Goal: Check status

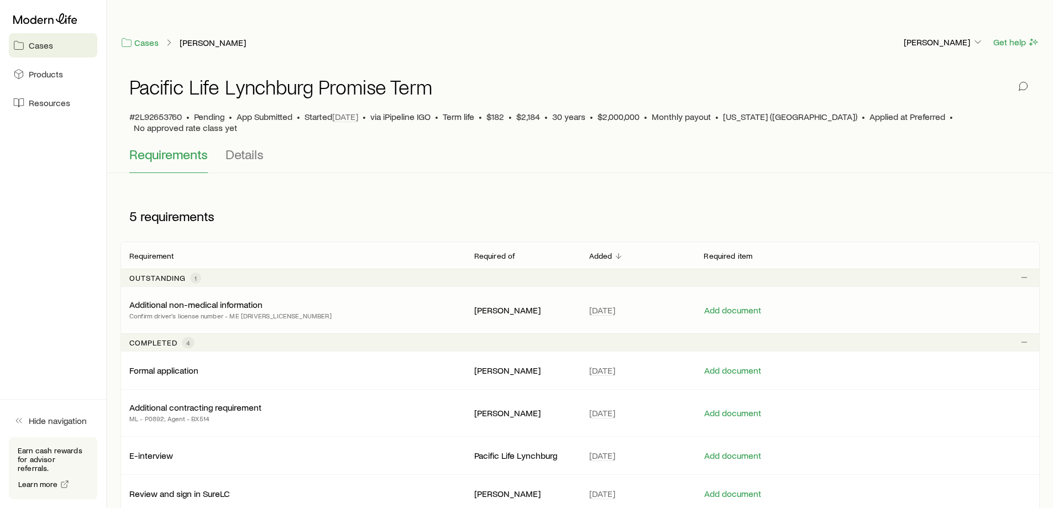
click at [249, 310] on p "Confirm driver's license number - ME [DRIVERS_LICENSE_NUMBER]" at bounding box center [230, 315] width 202 height 11
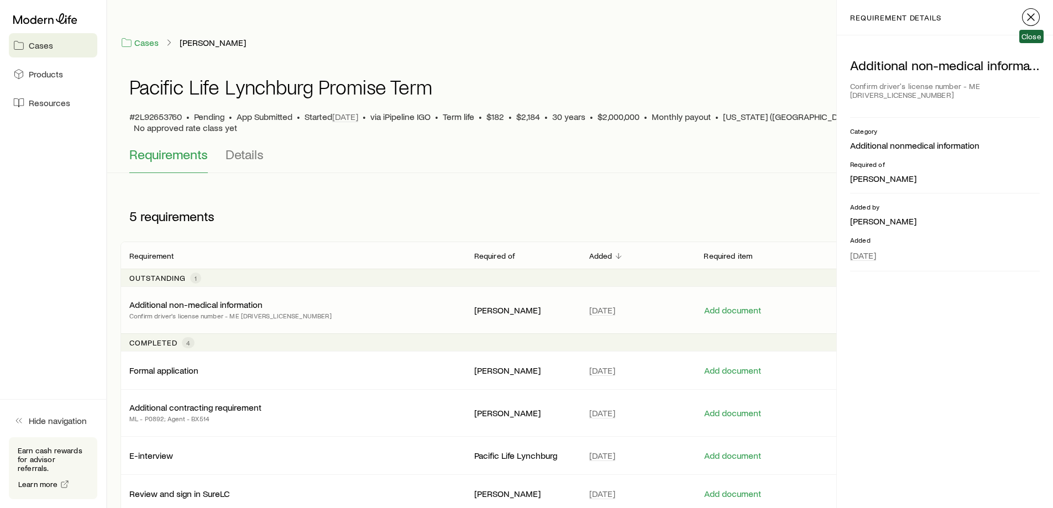
click at [1026, 12] on icon "button" at bounding box center [1030, 16] width 13 height 13
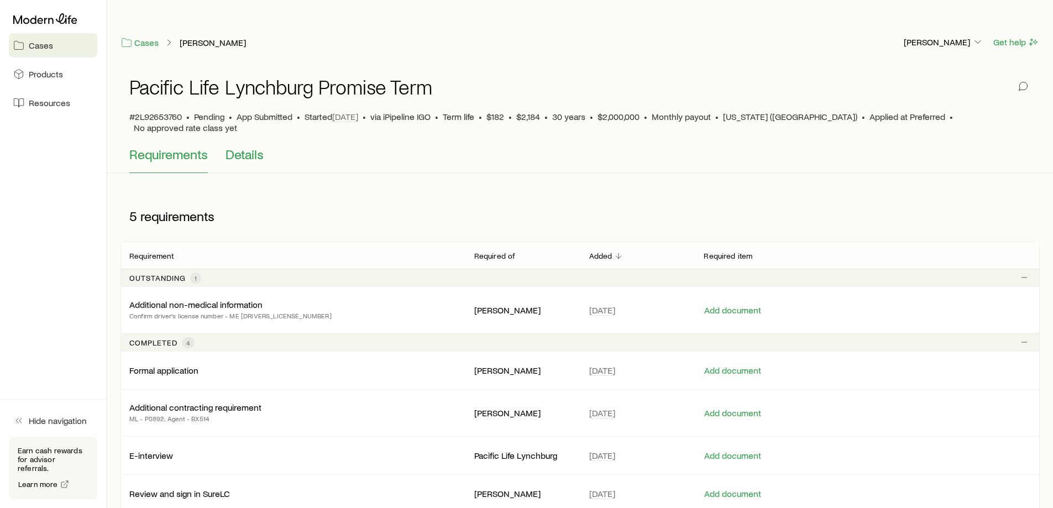
click at [234, 146] on span "Details" at bounding box center [244, 153] width 38 height 15
